Goal: Transaction & Acquisition: Purchase product/service

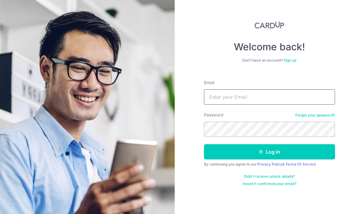
click at [280, 100] on input "Email" at bounding box center [269, 96] width 131 height 15
type input "[EMAIL_ADDRESS][PERSON_NAME][DOMAIN_NAME]"
click at [308, 144] on button "Log in" at bounding box center [269, 151] width 131 height 15
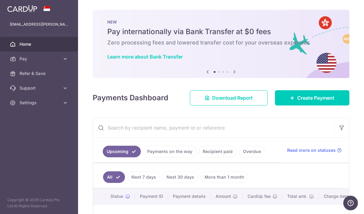
click at [318, 105] on link "Create Payment" at bounding box center [312, 97] width 74 height 15
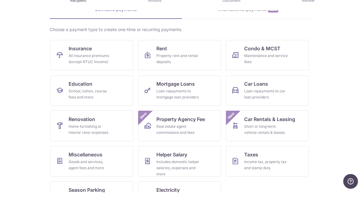
scroll to position [9, 0]
click at [280, 74] on div "Maintenance and service fees" at bounding box center [266, 80] width 44 height 12
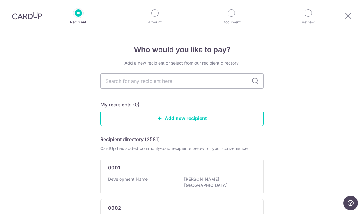
click at [223, 83] on input "text" at bounding box center [181, 80] width 163 height 15
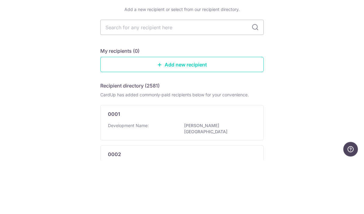
type input "#"
type input "2004"
click at [260, 73] on input "2004" at bounding box center [181, 80] width 163 height 15
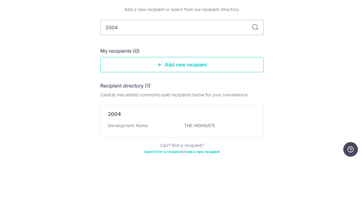
scroll to position [30, 0]
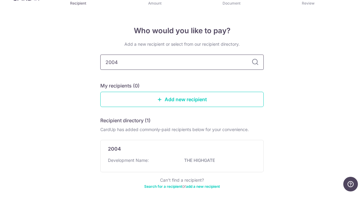
click at [211, 73] on input "2004" at bounding box center [181, 80] width 163 height 15
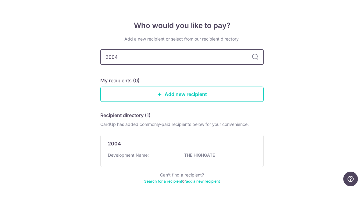
click at [198, 73] on input "2004" at bounding box center [181, 80] width 163 height 15
click at [207, 73] on input "2004" at bounding box center [181, 80] width 163 height 15
type input "2"
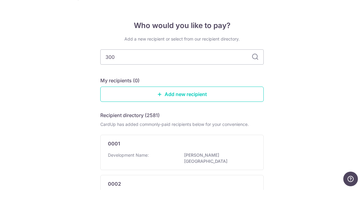
type input "3004"
click at [255, 73] on input "3004" at bounding box center [181, 80] width 163 height 15
click at [119, 191] on icon at bounding box center [119, 193] width 5 height 5
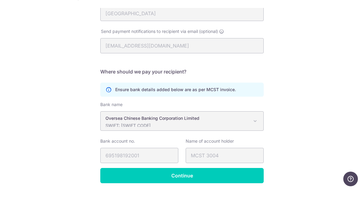
scroll to position [24, 0]
click at [251, 107] on div "Ensure bank details added below are as per MCST invoice." at bounding box center [181, 114] width 163 height 14
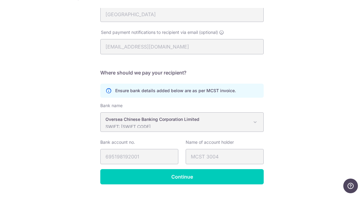
scroll to position [19, 0]
click at [237, 193] on input "Continue" at bounding box center [181, 200] width 163 height 15
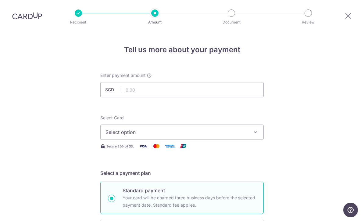
click at [233, 133] on span "Select option" at bounding box center [176, 131] width 142 height 7
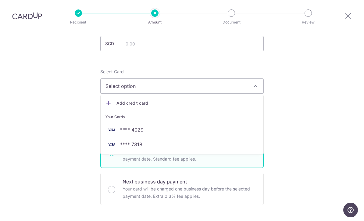
scroll to position [49, 0]
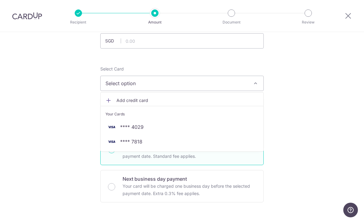
click at [200, 147] on link "**** 7818" at bounding box center [182, 141] width 163 height 15
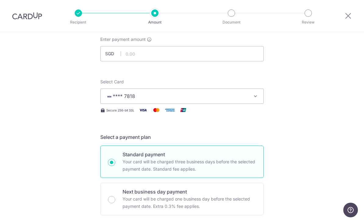
scroll to position [35, 0]
click at [221, 60] on input "text" at bounding box center [181, 54] width 163 height 15
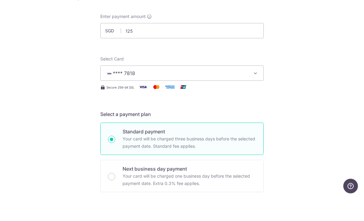
type input "125.00"
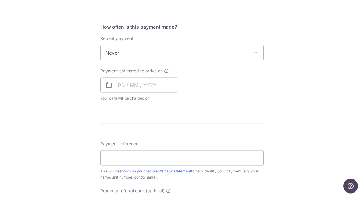
scroll to position [234, 0]
